Goal: Information Seeking & Learning: Learn about a topic

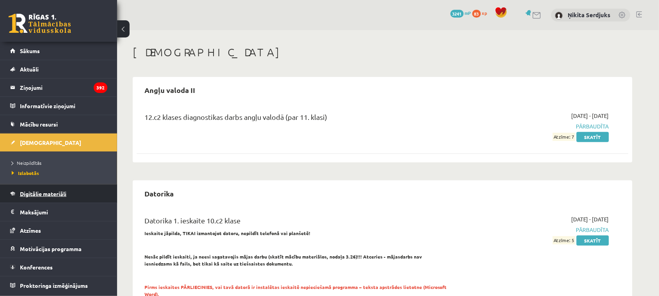
click at [45, 200] on link "Digitālie materiāli" at bounding box center [58, 194] width 97 height 18
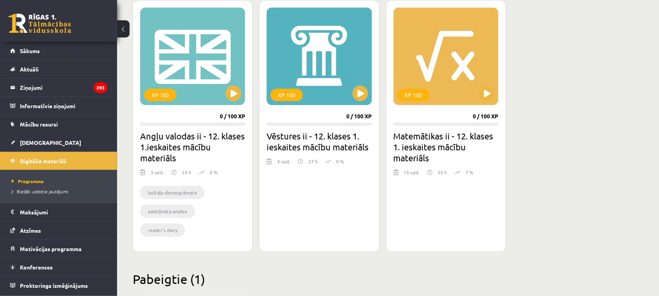
scroll to position [722, 0]
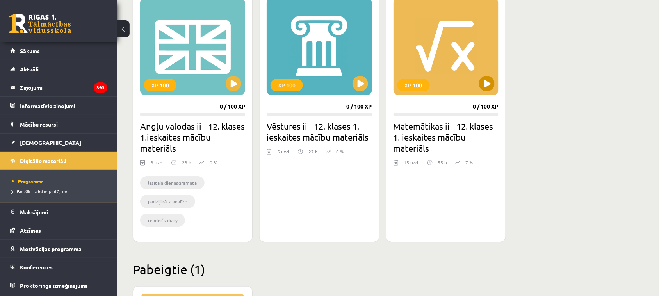
click at [474, 79] on div "XP 100" at bounding box center [446, 47] width 105 height 98
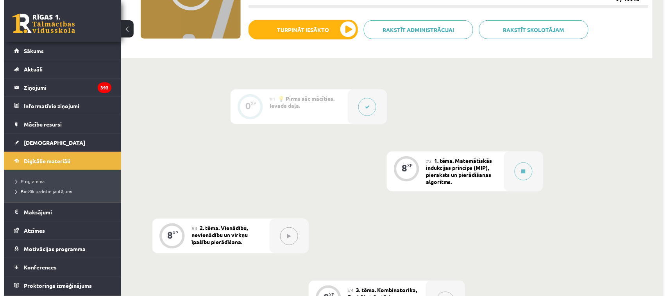
scroll to position [121, 0]
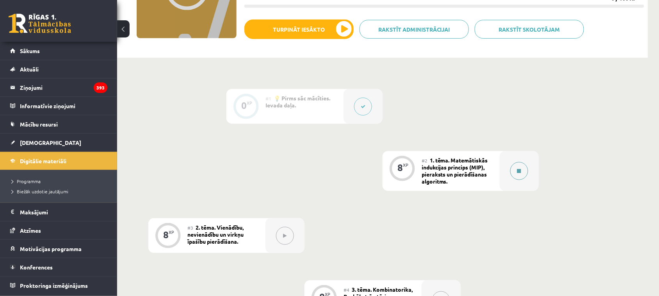
click at [522, 173] on button at bounding box center [520, 171] width 18 height 18
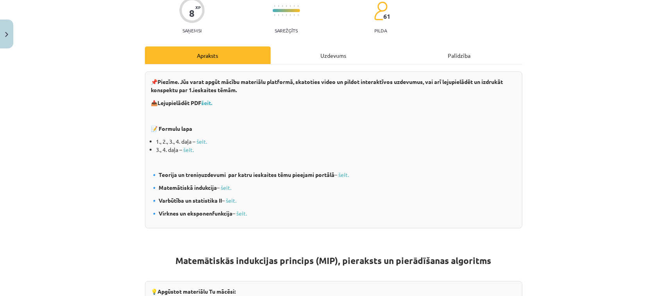
scroll to position [82, 0]
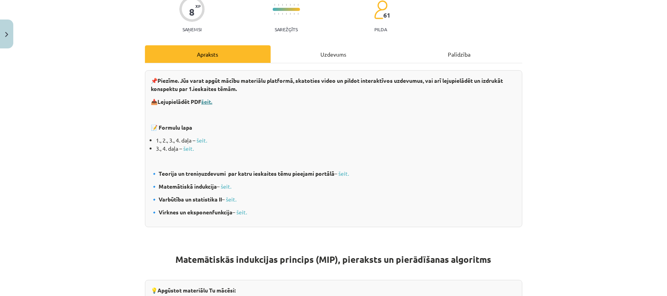
click at [210, 100] on b "šeit." at bounding box center [207, 101] width 11 height 7
click at [204, 140] on link "šeit." at bounding box center [202, 140] width 11 height 7
click at [186, 150] on link "šeit." at bounding box center [189, 148] width 11 height 7
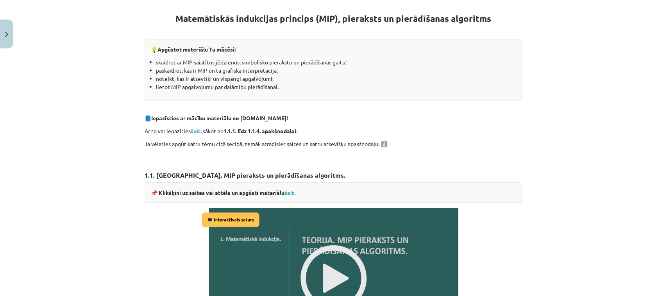
scroll to position [323, 0]
click at [194, 127] on strong "šeit" at bounding box center [196, 130] width 10 height 7
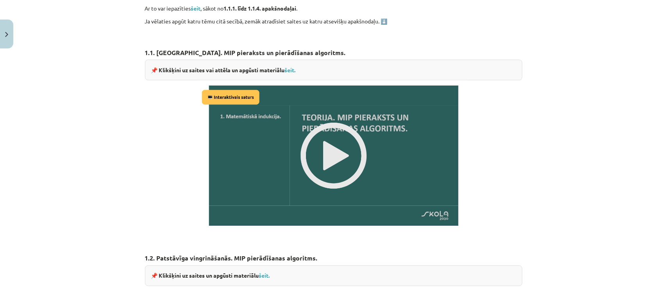
scroll to position [445, 0]
click at [325, 146] on img at bounding box center [334, 156] width 268 height 151
click at [313, 154] on img at bounding box center [334, 156] width 268 height 151
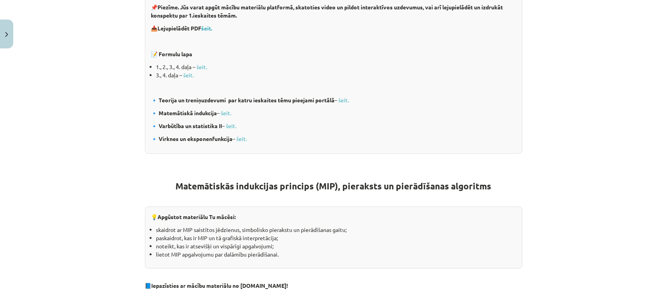
scroll to position [159, 0]
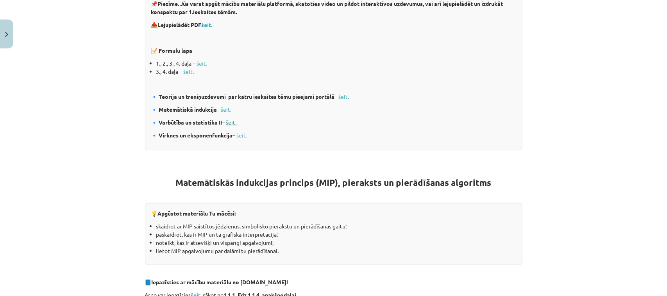
click at [233, 120] on link "šeit." at bounding box center [231, 122] width 11 height 7
